Goal: Use online tool/utility: Utilize a website feature to perform a specific function

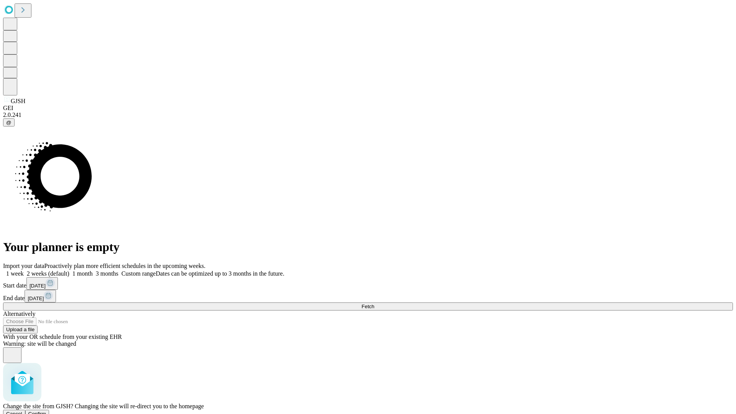
click at [46, 411] on span "Confirm" at bounding box center [37, 414] width 18 height 6
click at [93, 270] on label "1 month" at bounding box center [80, 273] width 23 height 7
click at [374, 303] on span "Fetch" at bounding box center [367, 306] width 13 height 6
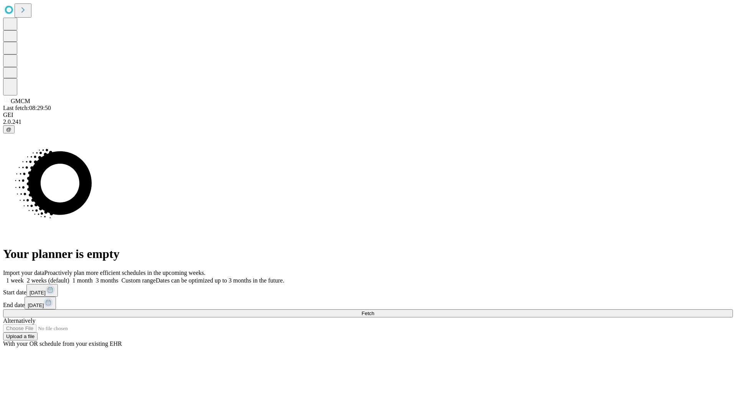
click at [93, 277] on label "1 month" at bounding box center [80, 280] width 23 height 7
click at [374, 310] on span "Fetch" at bounding box center [367, 313] width 13 height 6
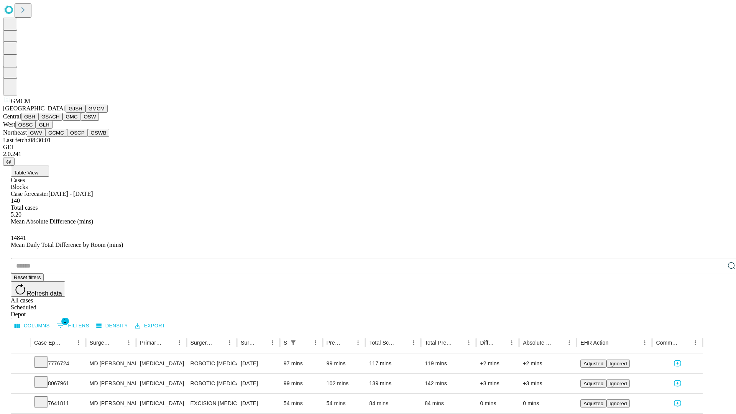
click at [38, 121] on button "GBH" at bounding box center [29, 117] width 17 height 8
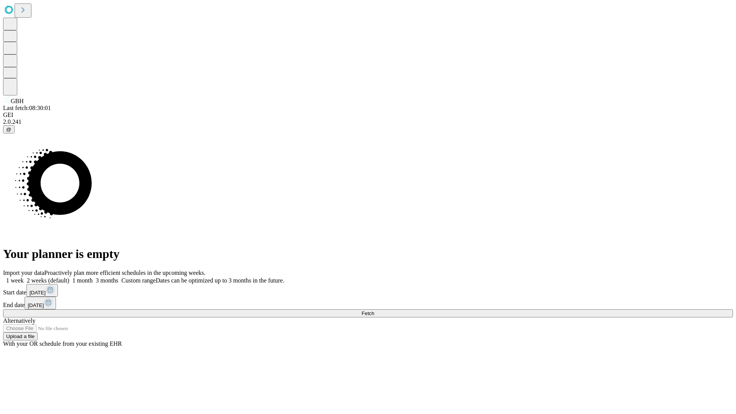
click at [93, 277] on label "1 month" at bounding box center [80, 280] width 23 height 7
click at [374, 310] on span "Fetch" at bounding box center [367, 313] width 13 height 6
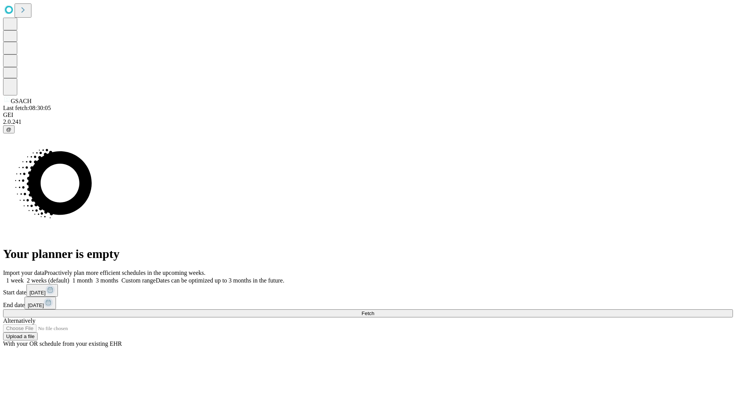
click at [374, 310] on span "Fetch" at bounding box center [367, 313] width 13 height 6
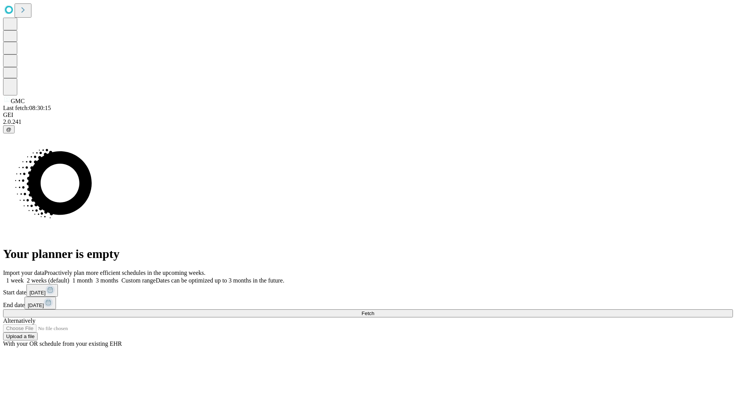
click at [93, 277] on label "1 month" at bounding box center [80, 280] width 23 height 7
click at [374, 310] on span "Fetch" at bounding box center [367, 313] width 13 height 6
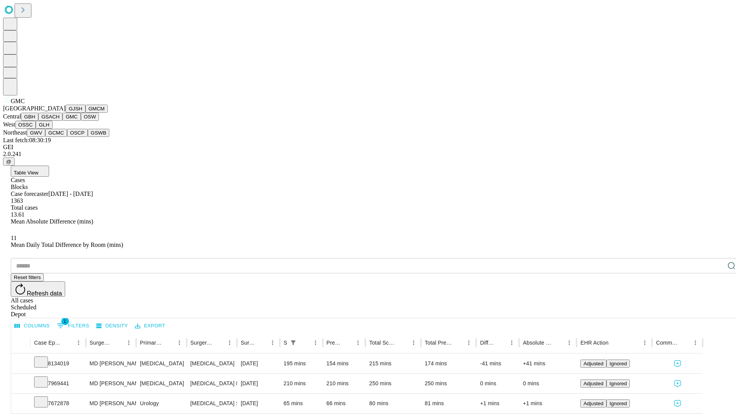
click at [81, 121] on button "OSW" at bounding box center [90, 117] width 18 height 8
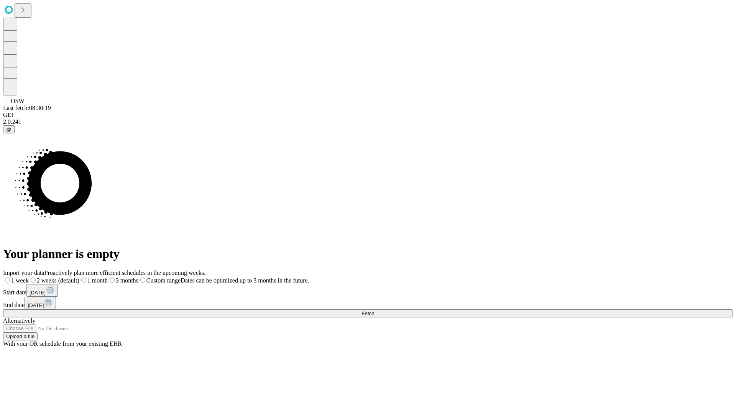
click at [108, 277] on label "1 month" at bounding box center [93, 280] width 28 height 7
click at [374, 310] on span "Fetch" at bounding box center [367, 313] width 13 height 6
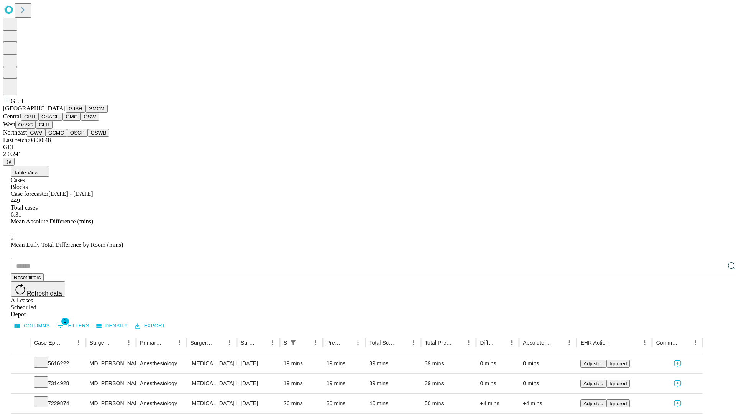
click at [45, 137] on button "GWV" at bounding box center [36, 133] width 18 height 8
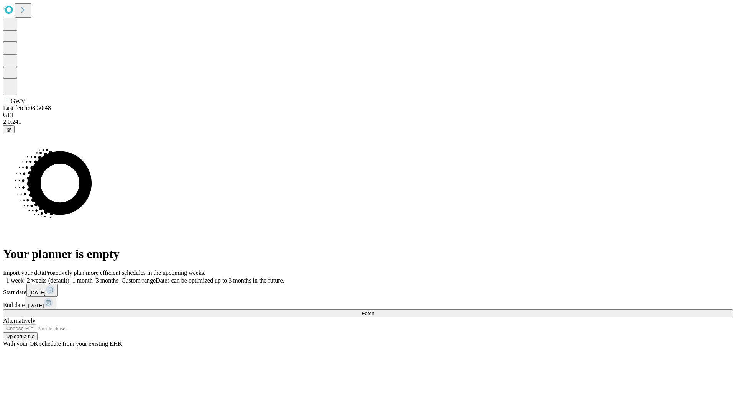
click at [93, 277] on label "1 month" at bounding box center [80, 280] width 23 height 7
click at [374, 310] on span "Fetch" at bounding box center [367, 313] width 13 height 6
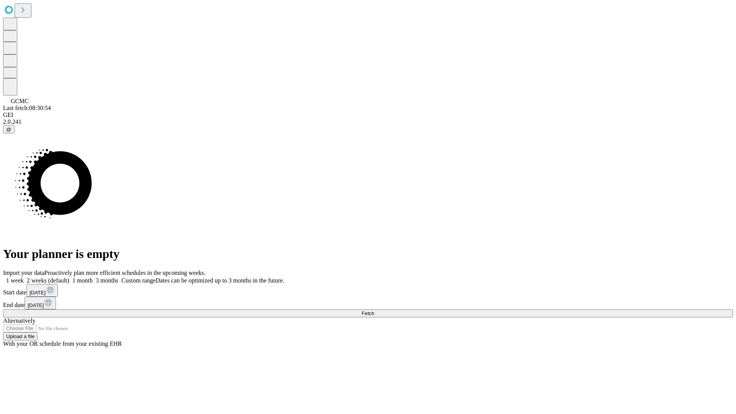
click at [93, 277] on label "1 month" at bounding box center [80, 280] width 23 height 7
click at [374, 310] on span "Fetch" at bounding box center [367, 313] width 13 height 6
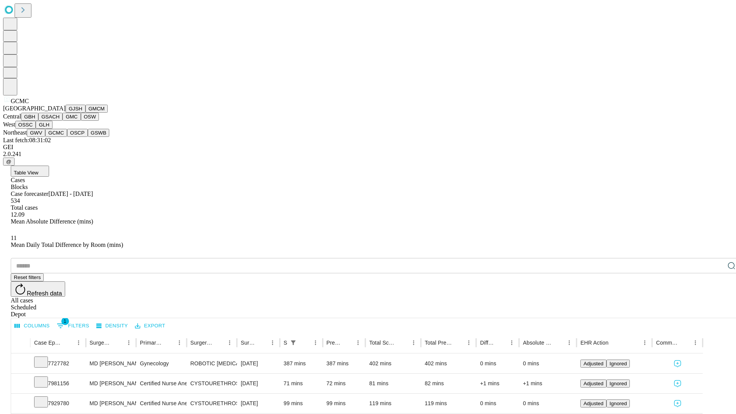
click at [67, 137] on button "OSCP" at bounding box center [77, 133] width 21 height 8
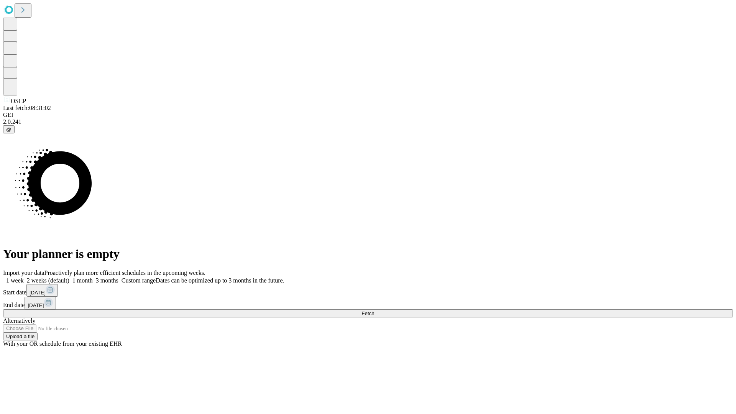
click at [93, 277] on label "1 month" at bounding box center [80, 280] width 23 height 7
click at [374, 310] on span "Fetch" at bounding box center [367, 313] width 13 height 6
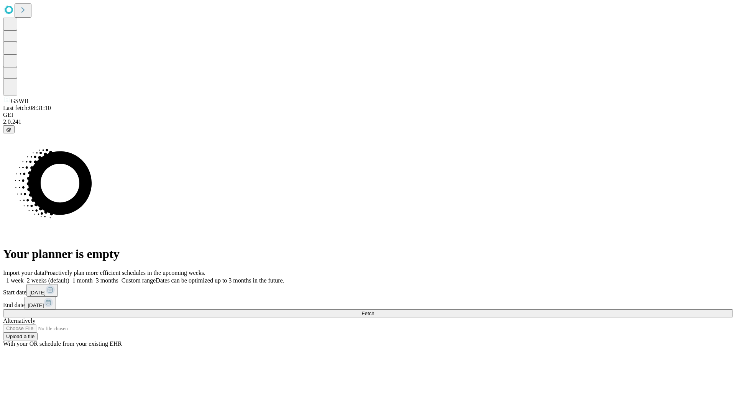
click at [93, 277] on label "1 month" at bounding box center [80, 280] width 23 height 7
click at [374, 310] on span "Fetch" at bounding box center [367, 313] width 13 height 6
